Goal: Find specific page/section: Find specific page/section

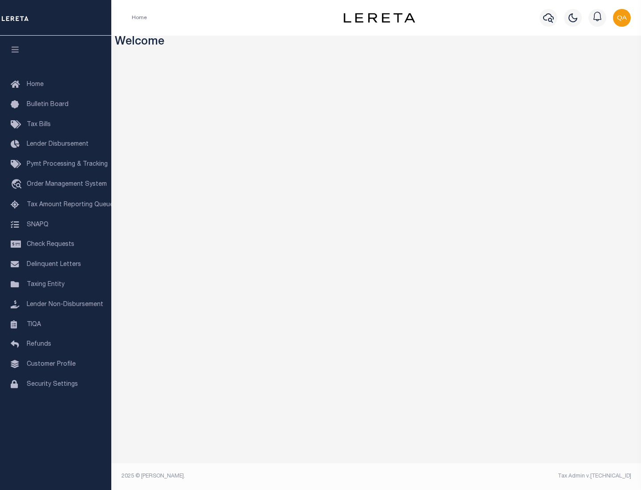
click at [56, 324] on link "TIQA" at bounding box center [55, 325] width 111 height 20
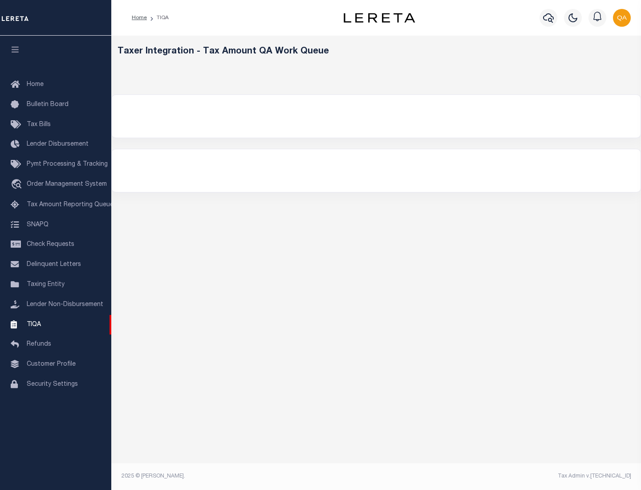
select select "200"
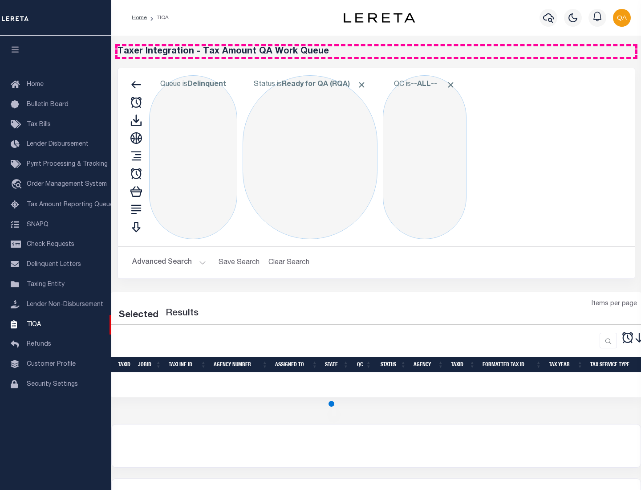
select select "200"
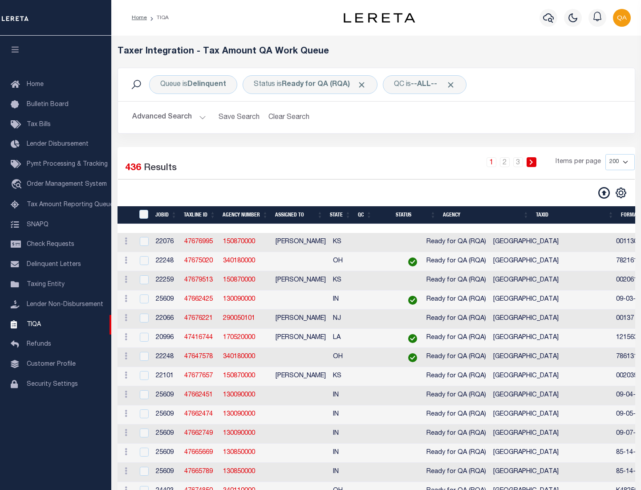
click at [365, 85] on span "Click to Remove" at bounding box center [361, 84] width 9 height 9
